Goal: Task Accomplishment & Management: Manage account settings

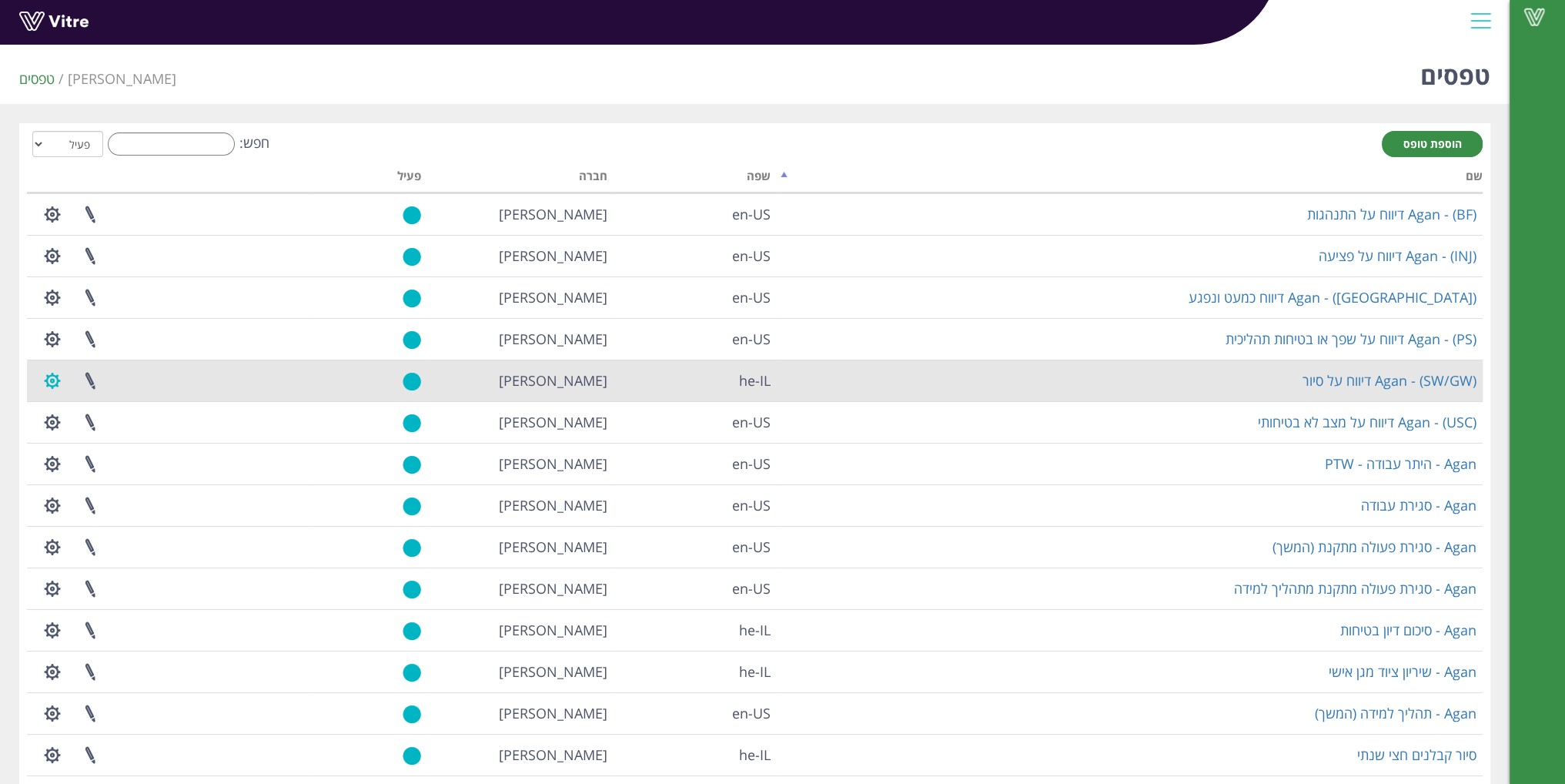
click at [46, 376] on button "button" at bounding box center [52, 380] width 38 height 41
click at [106, 439] on link "הגדרת משתמשים" at bounding box center [94, 437] width 122 height 20
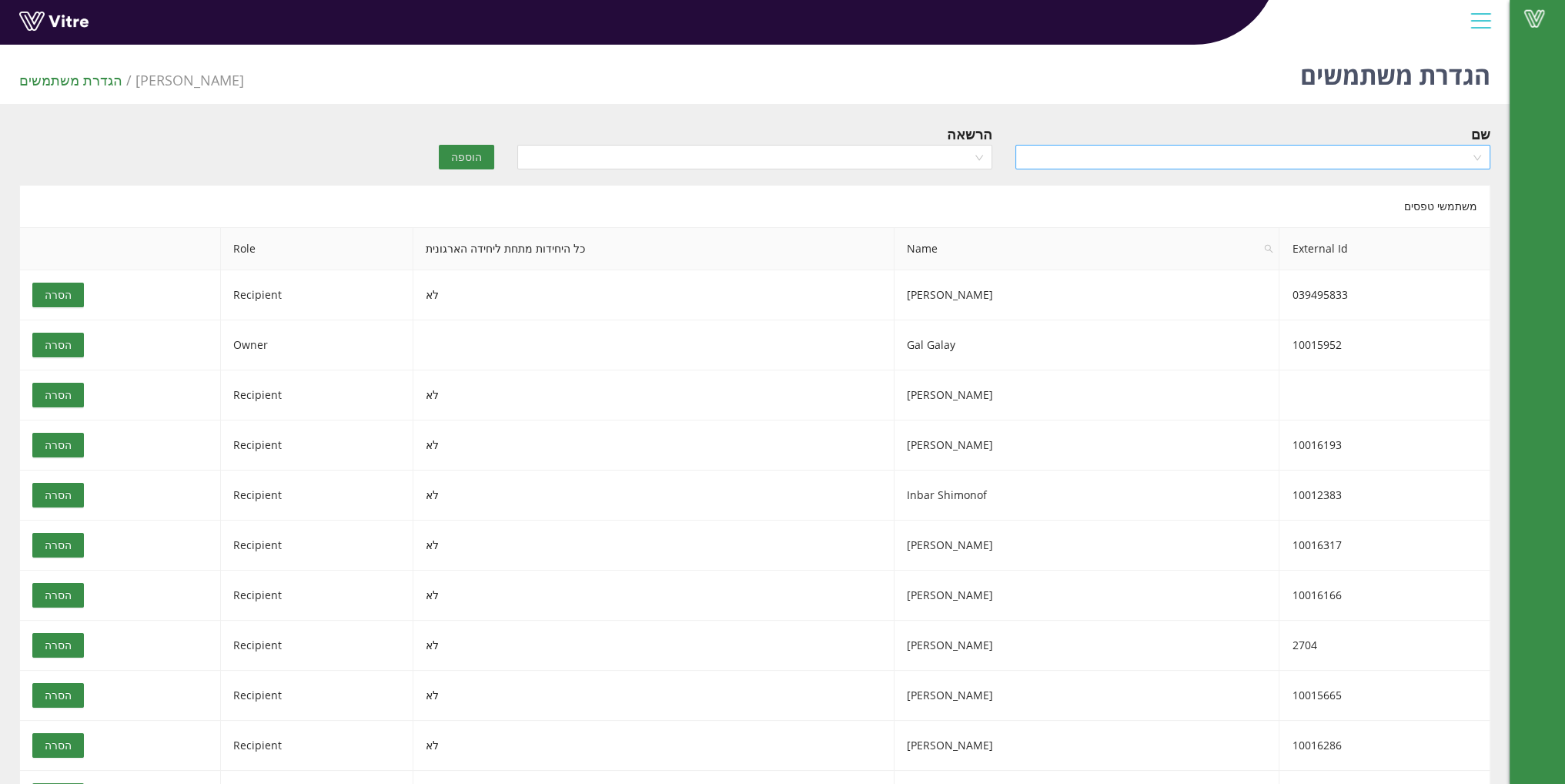
click at [1159, 161] on input "search" at bounding box center [1247, 157] width 446 height 23
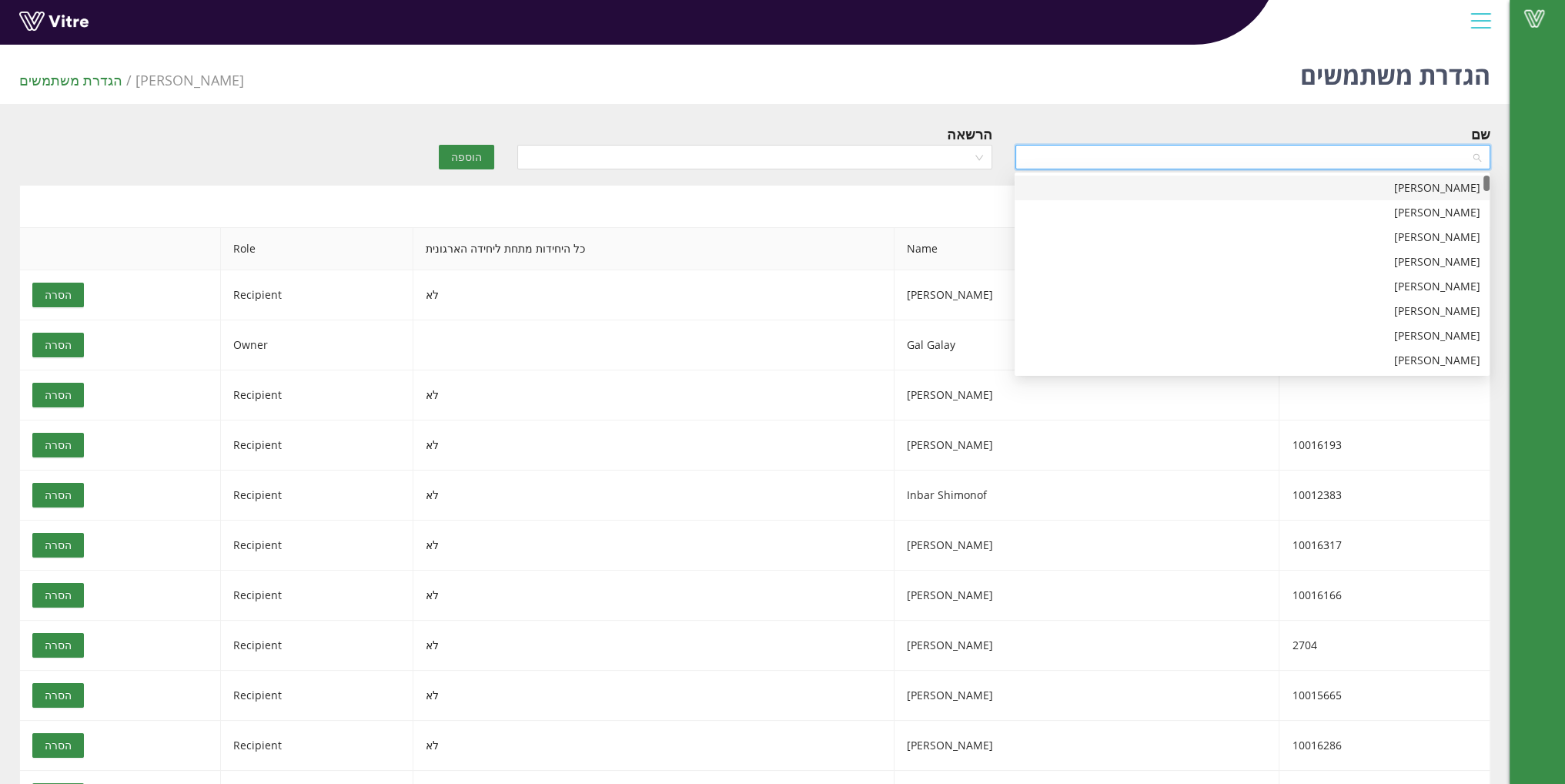
click at [1170, 192] on div "[PERSON_NAME]" at bounding box center [1253, 188] width 457 height 17
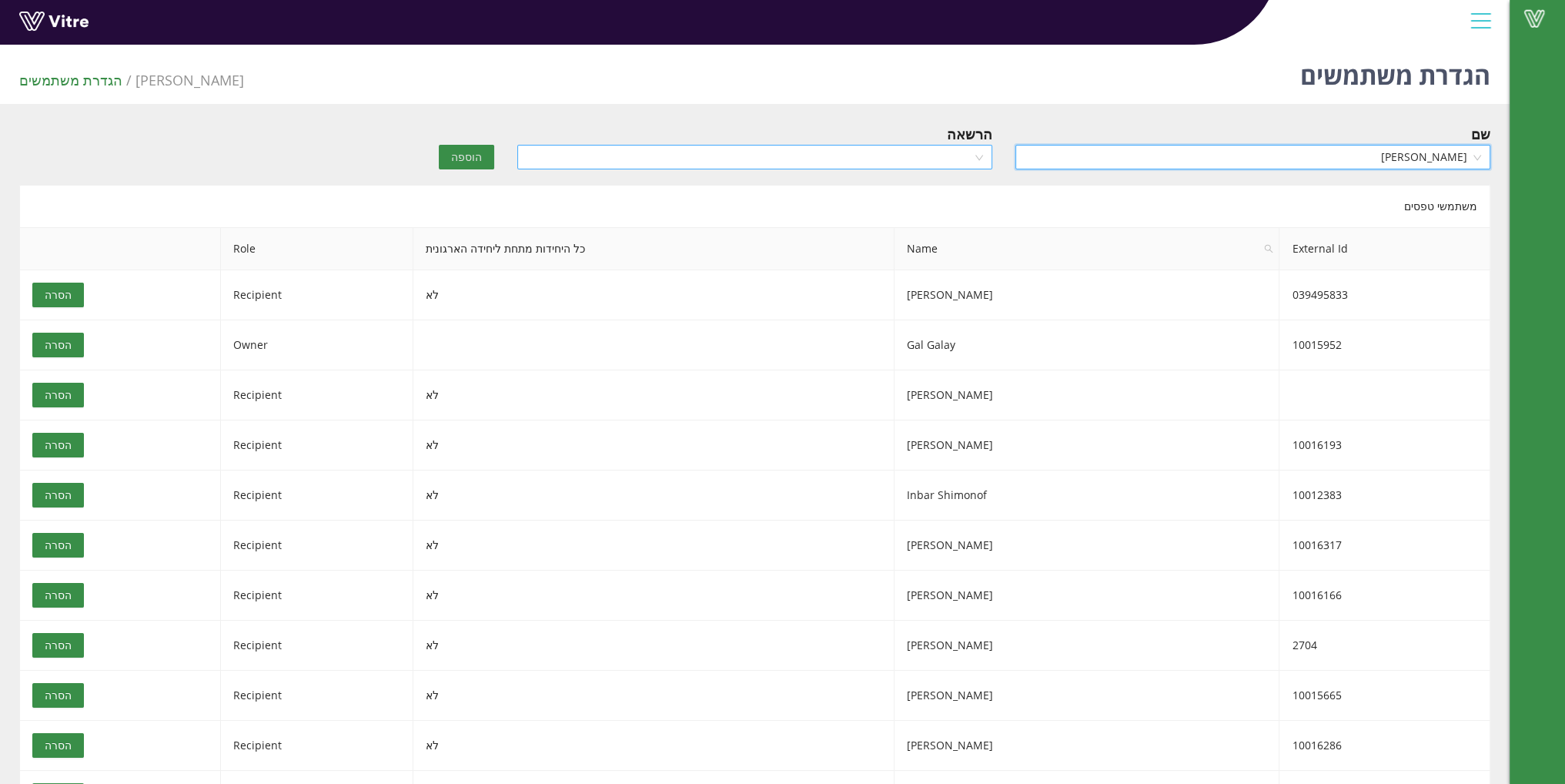
click at [867, 149] on input "search" at bounding box center [749, 157] width 446 height 23
click at [886, 221] on div "Recipient" at bounding box center [754, 212] width 475 height 24
click at [462, 162] on span "הוספה" at bounding box center [467, 157] width 31 height 17
